Goal: Book appointment/travel/reservation

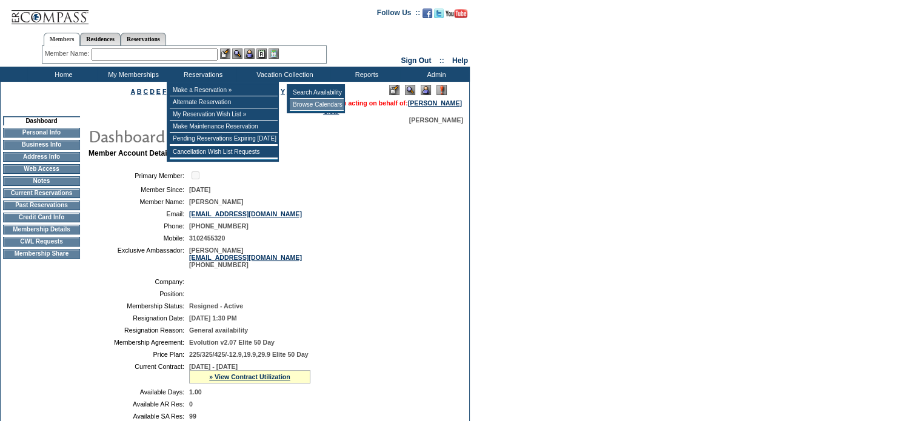
click at [313, 104] on td "Browse Calendars" at bounding box center [317, 105] width 54 height 12
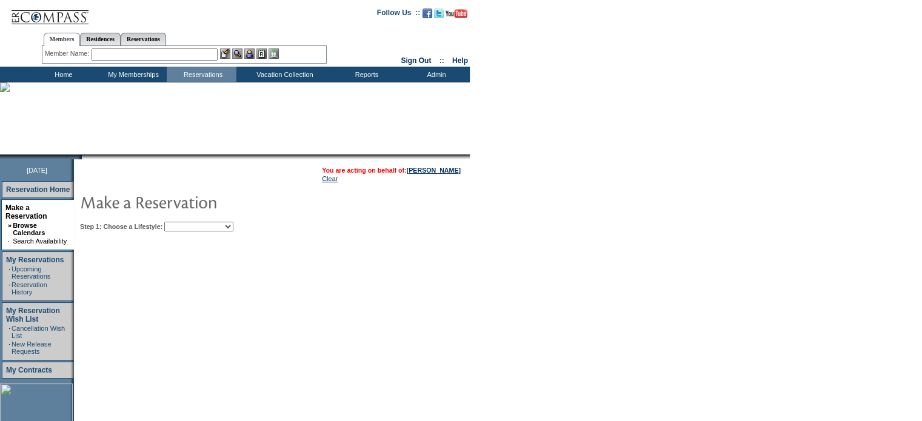
click at [200, 229] on select "Beach Leisure Metropolitan Mountain OIAL for Adventure OIAL for Couples OIAL fo…" at bounding box center [198, 227] width 69 height 10
select select "Mountain"
click at [185, 222] on select "Beach Leisure Metropolitan Mountain OIAL for Adventure OIAL for Couples OIAL fo…" at bounding box center [198, 227] width 69 height 10
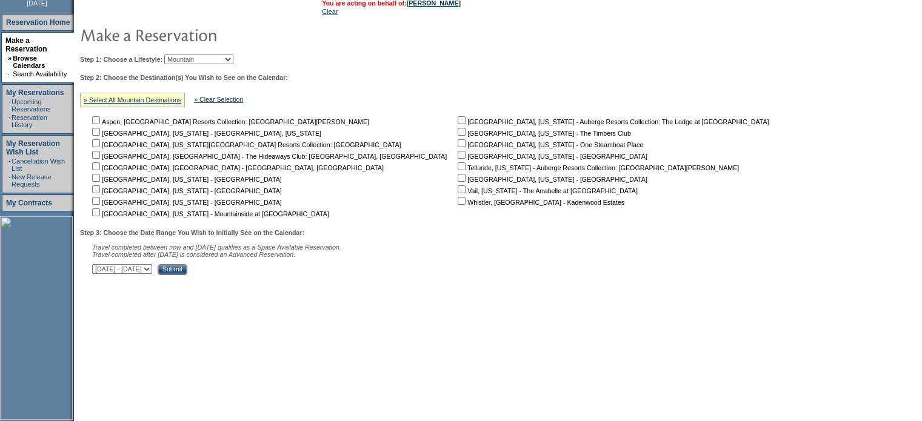
scroll to position [226, 0]
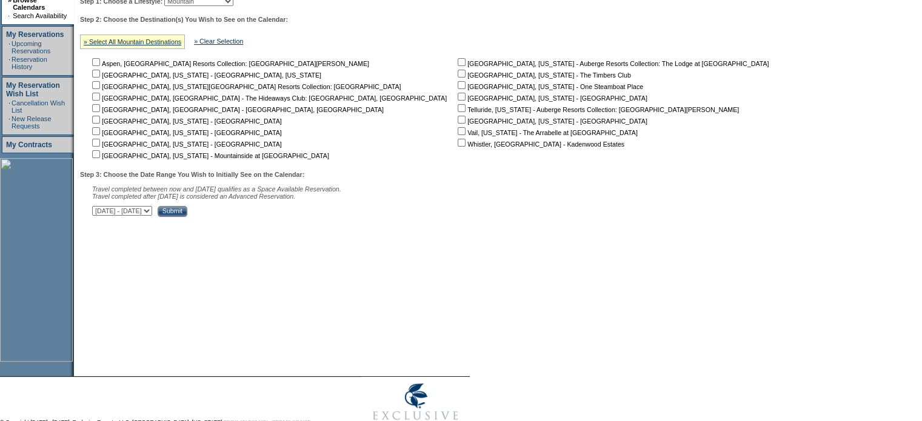
click at [458, 76] on input "checkbox" at bounding box center [462, 74] width 8 height 8
checkbox input "true"
click at [152, 212] on select "October 1, 2025 - November 15, 2025 November 16, 2025 - December 30, 2025 Decem…" at bounding box center [122, 211] width 60 height 10
select select "12/31/2025|2/13/2026"
click at [98, 209] on select "October 1, 2025 - November 15, 2025 November 16, 2025 - December 30, 2025 Decem…" at bounding box center [122, 211] width 60 height 10
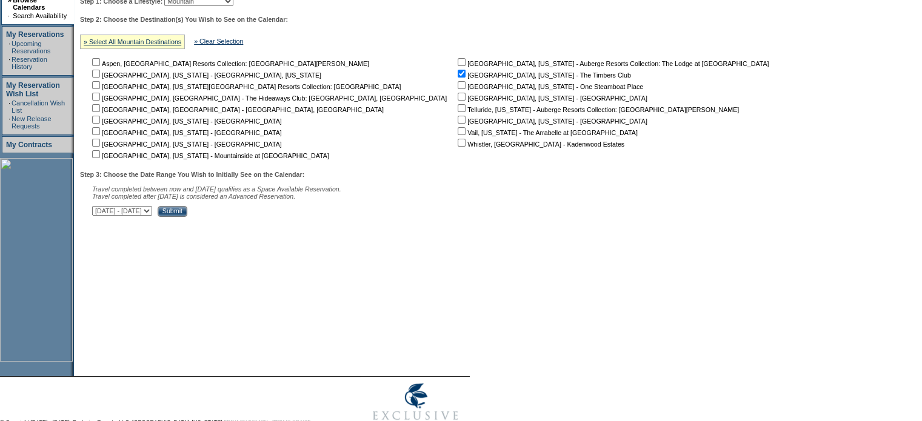
click at [187, 213] on input "Submit" at bounding box center [173, 211] width 30 height 11
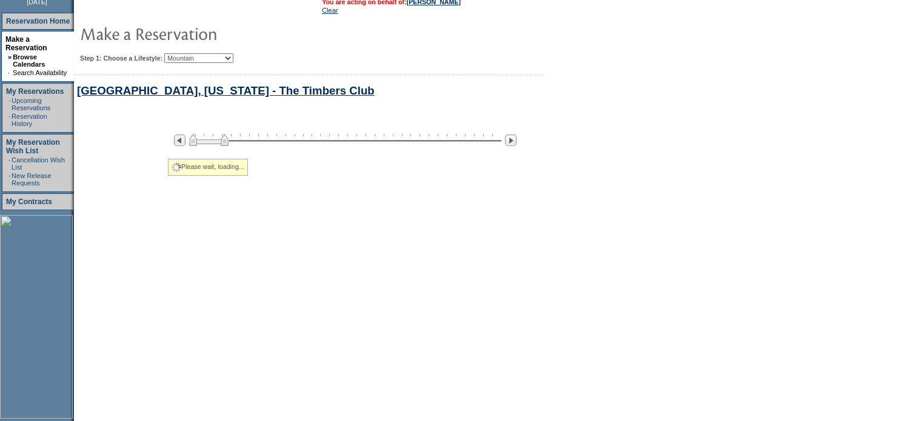
select select "Mountain"
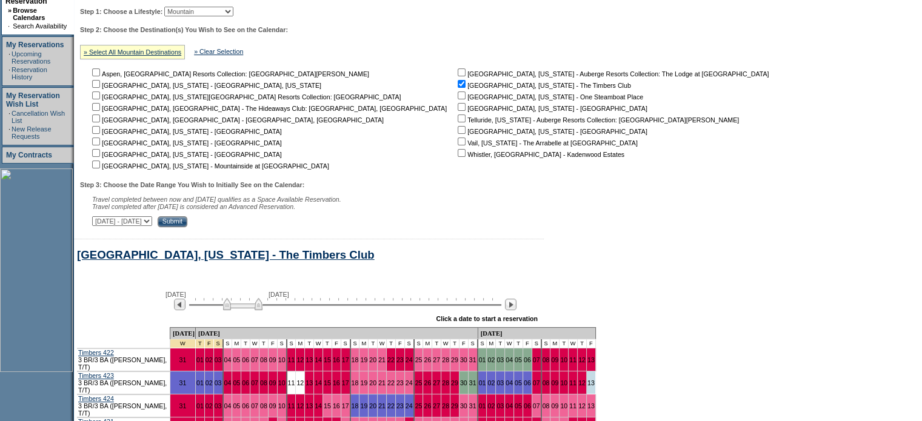
scroll to position [389, 0]
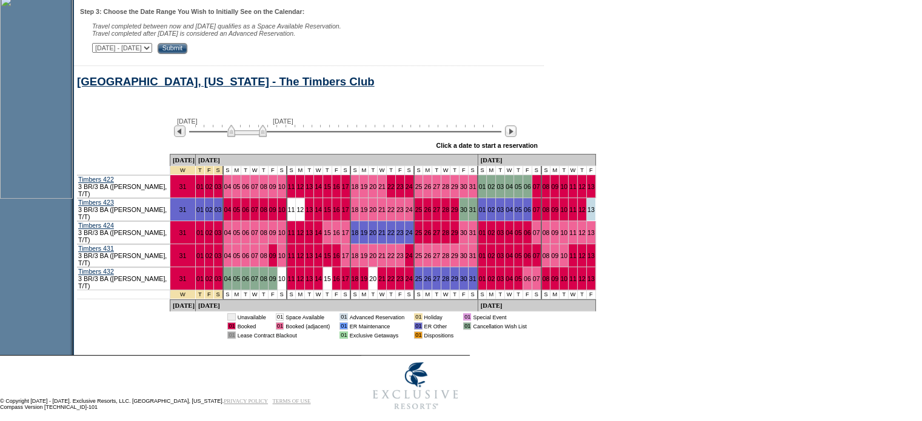
click at [267, 137] on img at bounding box center [246, 131] width 39 height 12
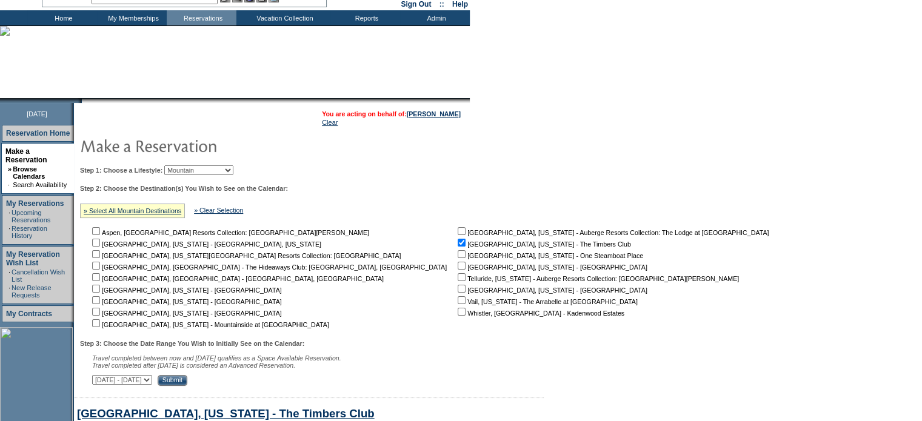
scroll to position [46, 0]
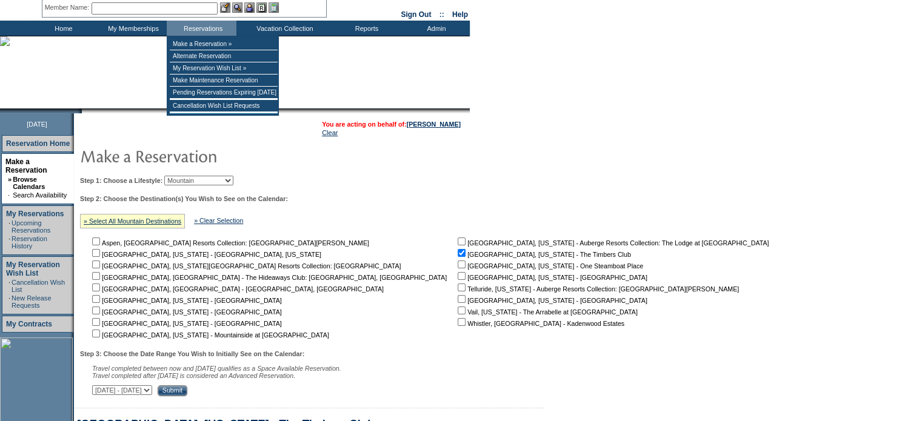
click at [189, 10] on input "text" at bounding box center [155, 8] width 126 height 12
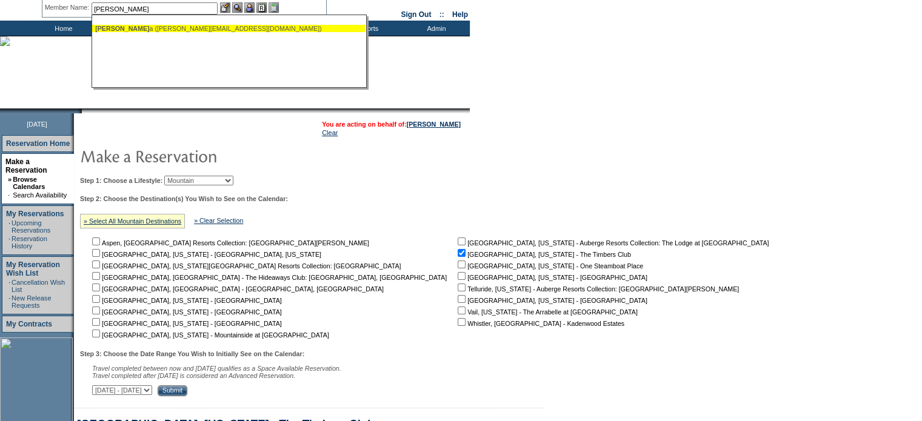
click at [136, 25] on span "Wilson, Gin" at bounding box center [122, 28] width 54 height 7
type input "Wilson, Gina (gina_wilson@mac.com)"
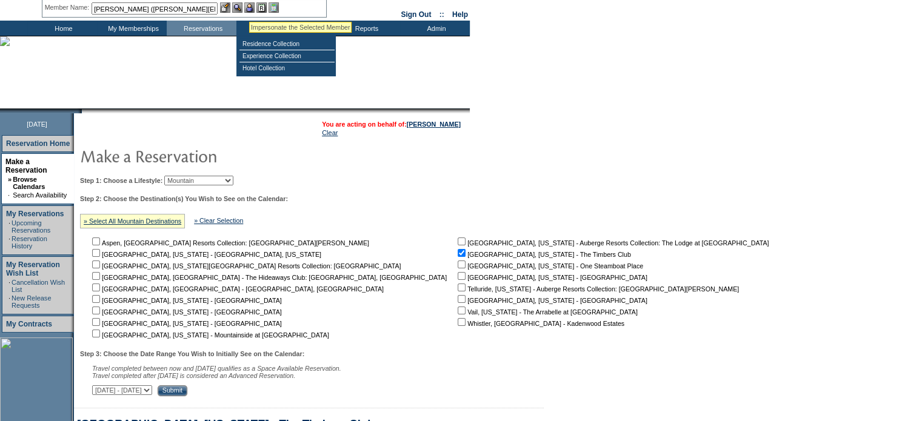
click at [252, 8] on img at bounding box center [249, 7] width 10 height 10
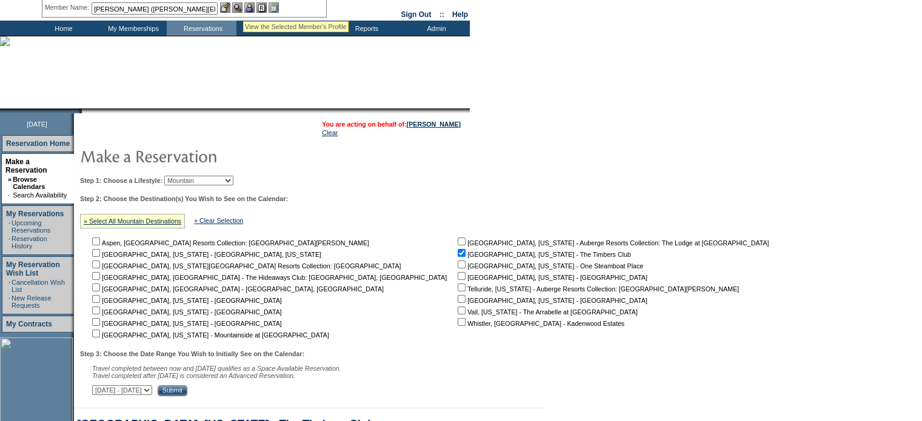
click at [242, 7] on img at bounding box center [237, 7] width 10 height 10
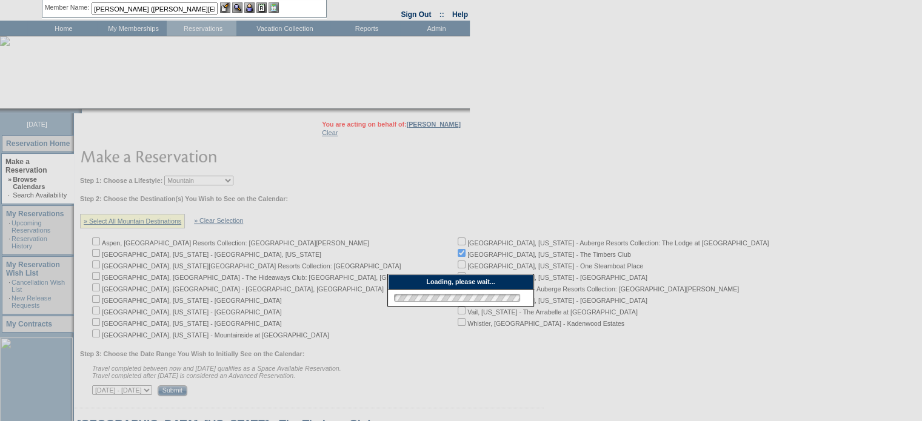
scroll to position [320, 0]
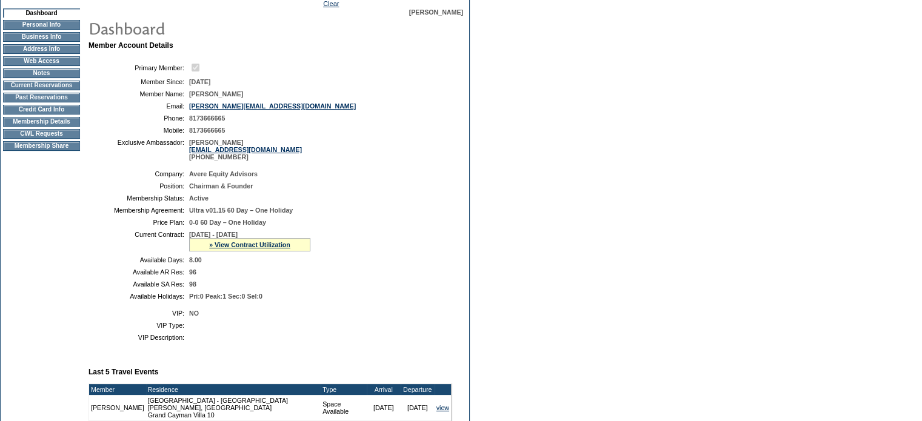
scroll to position [98, 0]
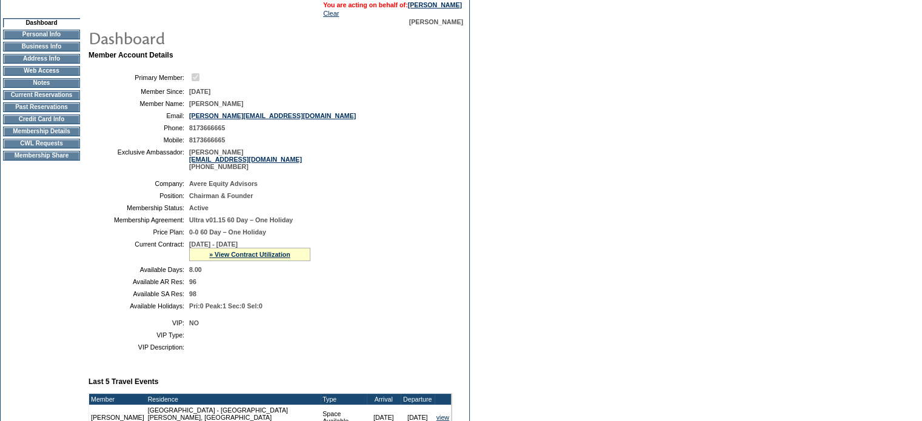
click at [53, 149] on td "CWL Requests" at bounding box center [41, 144] width 77 height 10
